Goal: Navigation & Orientation: Find specific page/section

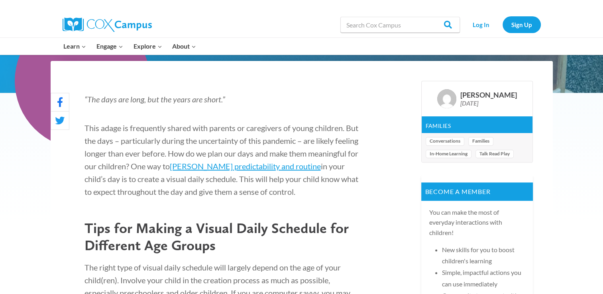
scroll to position [220, 0]
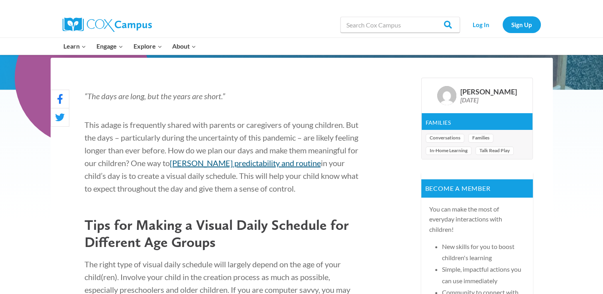
click at [278, 160] on link "foster predictability and routine" at bounding box center [245, 163] width 151 height 10
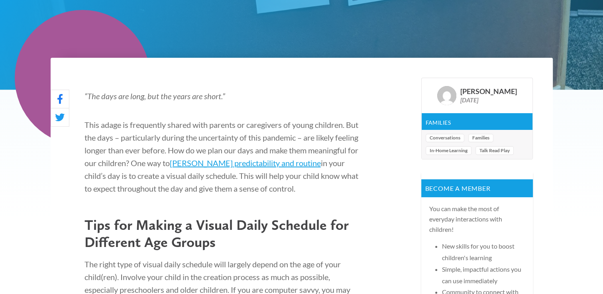
scroll to position [220, 0]
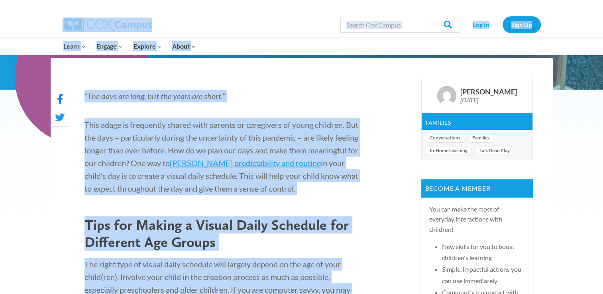
drag, startPoint x: 57, startPoint y: 20, endPoint x: 359, endPoint y: 315, distance: 422.1
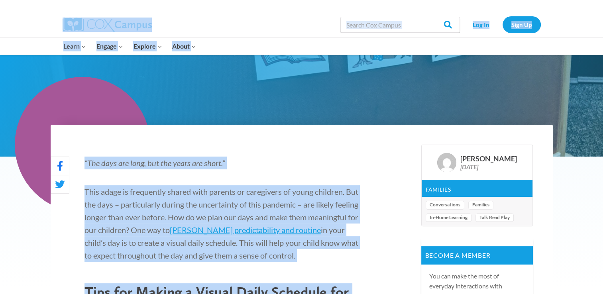
scroll to position [81, 0]
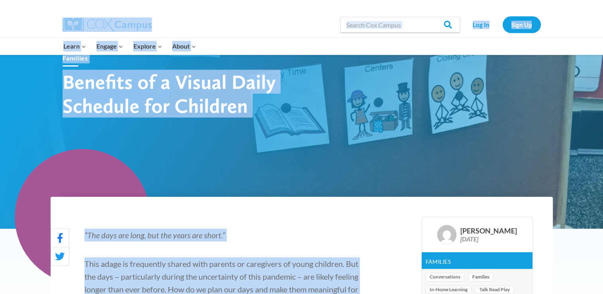
click at [308, 236] on p "“The days are long, but the years are short.”" at bounding box center [224, 235] width 279 height 13
